Goal: Use online tool/utility: Utilize a website feature to perform a specific function

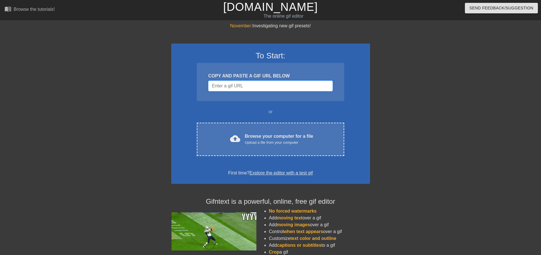
click at [263, 86] on input "Username" at bounding box center [270, 85] width 124 height 11
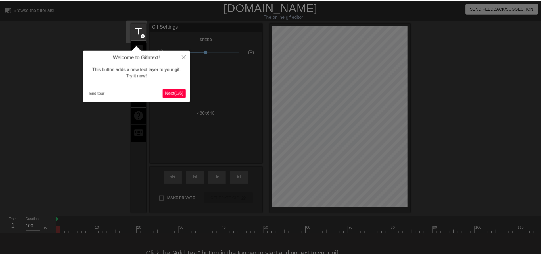
scroll to position [14, 0]
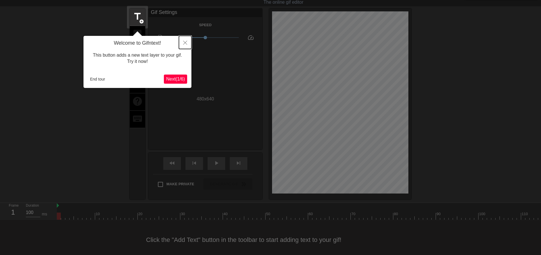
click at [186, 41] on button "Close" at bounding box center [185, 42] width 13 height 13
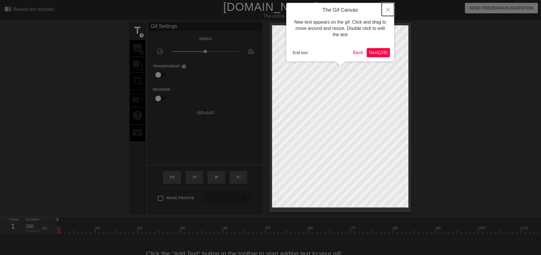
click at [391, 6] on button "Close" at bounding box center [388, 9] width 13 height 13
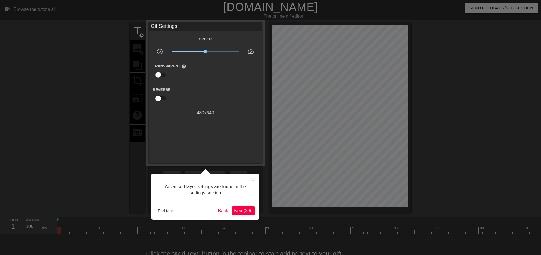
scroll to position [14, 0]
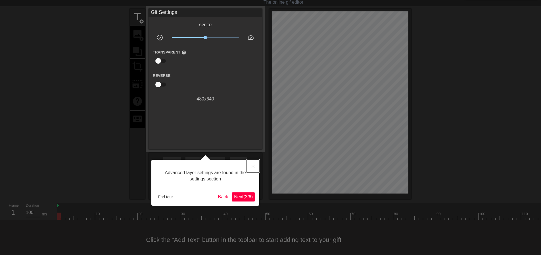
click at [250, 166] on button "Close" at bounding box center [253, 165] width 13 height 13
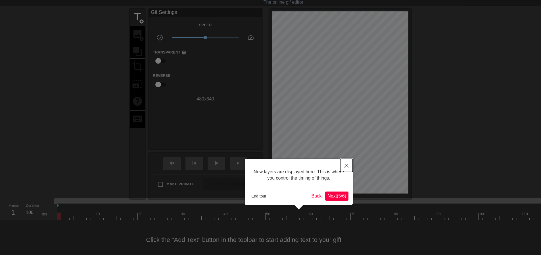
click at [347, 167] on icon "Close" at bounding box center [347, 165] width 4 height 4
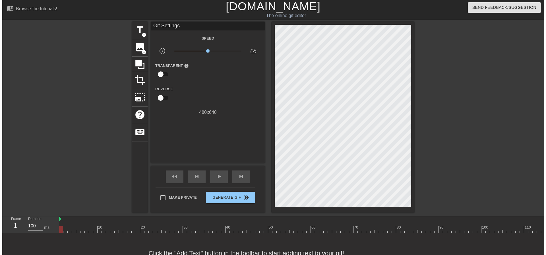
scroll to position [0, 0]
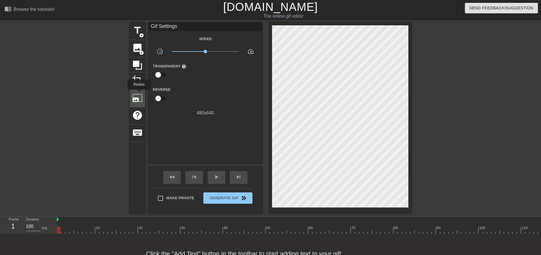
click at [139, 94] on span "photo_size_select_large" at bounding box center [137, 97] width 11 height 11
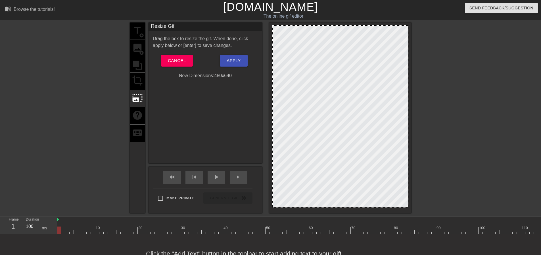
drag, startPoint x: 341, startPoint y: 25, endPoint x: 340, endPoint y: 11, distance: 13.7
click at [340, 11] on div "menu_book Browse the tutorials! [DOMAIN_NAME] The online gif editor Send Feedba…" at bounding box center [270, 136] width 541 height 273
drag, startPoint x: 334, startPoint y: 25, endPoint x: 333, endPoint y: 47, distance: 22.5
click at [335, 46] on div at bounding box center [340, 117] width 142 height 190
drag, startPoint x: 320, startPoint y: 87, endPoint x: 321, endPoint y: 51, distance: 36.4
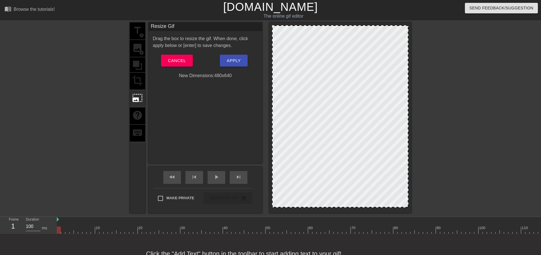
click at [312, 45] on div at bounding box center [340, 116] width 136 height 182
click at [408, 25] on div at bounding box center [340, 116] width 136 height 182
drag, startPoint x: 272, startPoint y: 25, endPoint x: 344, endPoint y: 29, distance: 72.0
click at [276, 17] on div "menu_book Browse the tutorials! [DOMAIN_NAME] The online gif editor Send Feedba…" at bounding box center [270, 136] width 541 height 273
drag, startPoint x: 352, startPoint y: 207, endPoint x: 356, endPoint y: 239, distance: 32.3
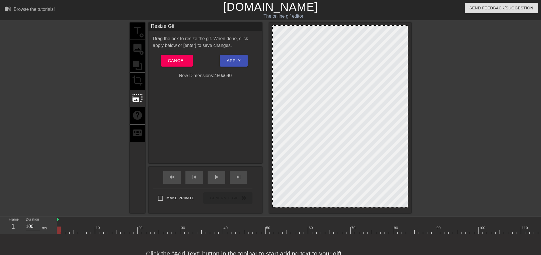
click at [356, 239] on div "menu_book Browse the tutorials! [DOMAIN_NAME] The online gif editor Send Feedba…" at bounding box center [270, 136] width 541 height 273
click at [181, 56] on button "Cancel" at bounding box center [177, 61] width 32 height 12
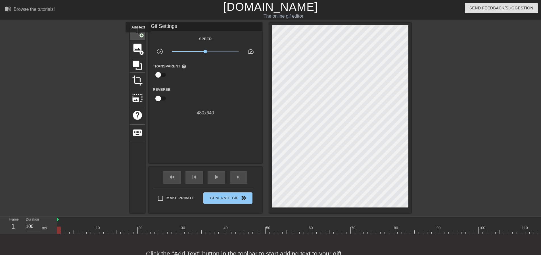
click at [138, 36] on div "title add_circle" at bounding box center [137, 30] width 15 height 17
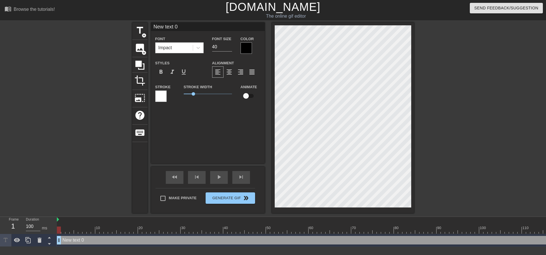
click at [332, 17] on div "menu_book Browse the tutorials! [DOMAIN_NAME] The online gif editor Send Feedba…" at bounding box center [273, 123] width 546 height 246
drag, startPoint x: 250, startPoint y: 85, endPoint x: 196, endPoint y: 51, distance: 63.7
click at [196, 51] on div at bounding box center [198, 48] width 10 height 10
click at [198, 47] on icon at bounding box center [198, 48] width 6 height 6
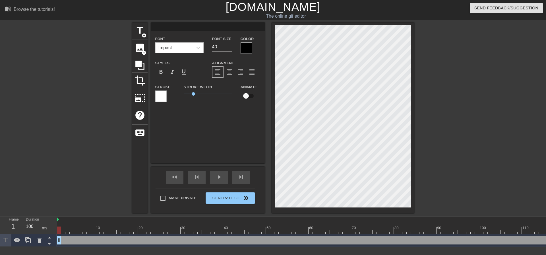
click at [509, 109] on div "title add_circle image add_circle crop photo_size_select_large help keyboard Fo…" at bounding box center [273, 117] width 546 height 190
